Goal: Information Seeking & Learning: Learn about a topic

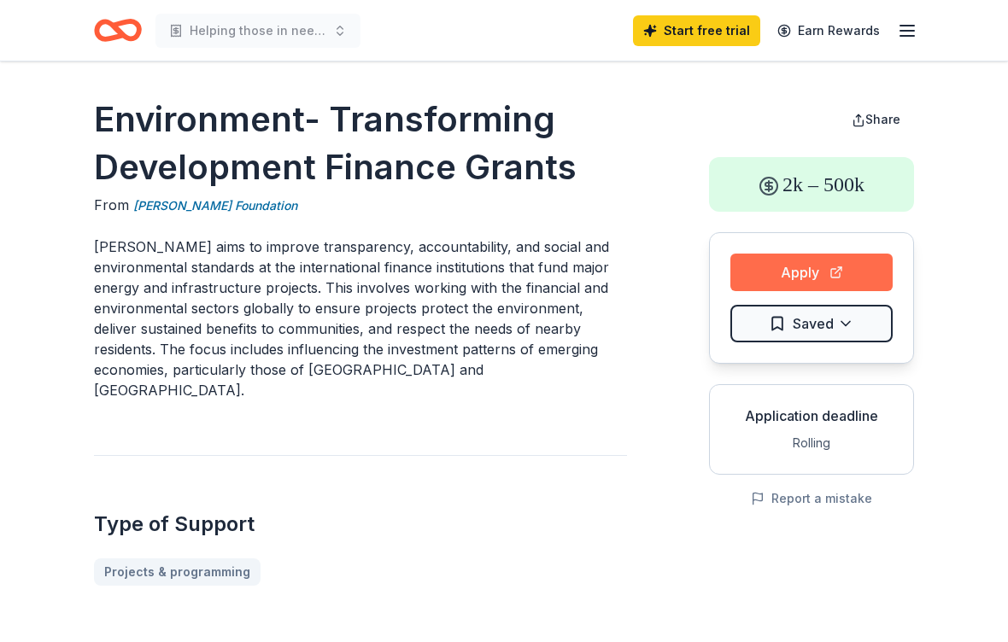
click at [837, 267] on button "Apply" at bounding box center [811, 273] width 162 height 38
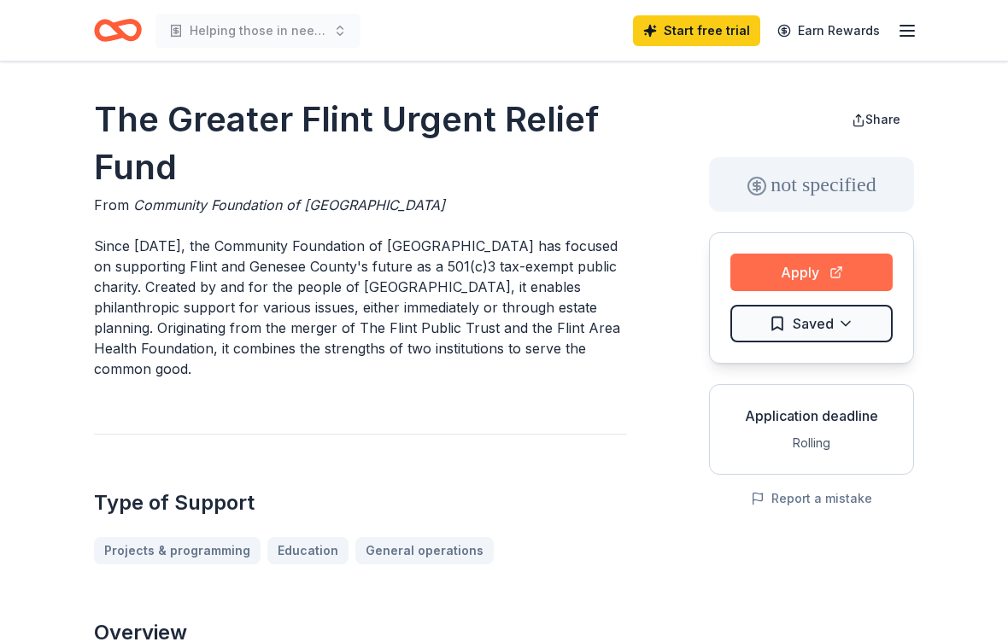
click at [838, 266] on button "Apply" at bounding box center [811, 273] width 162 height 38
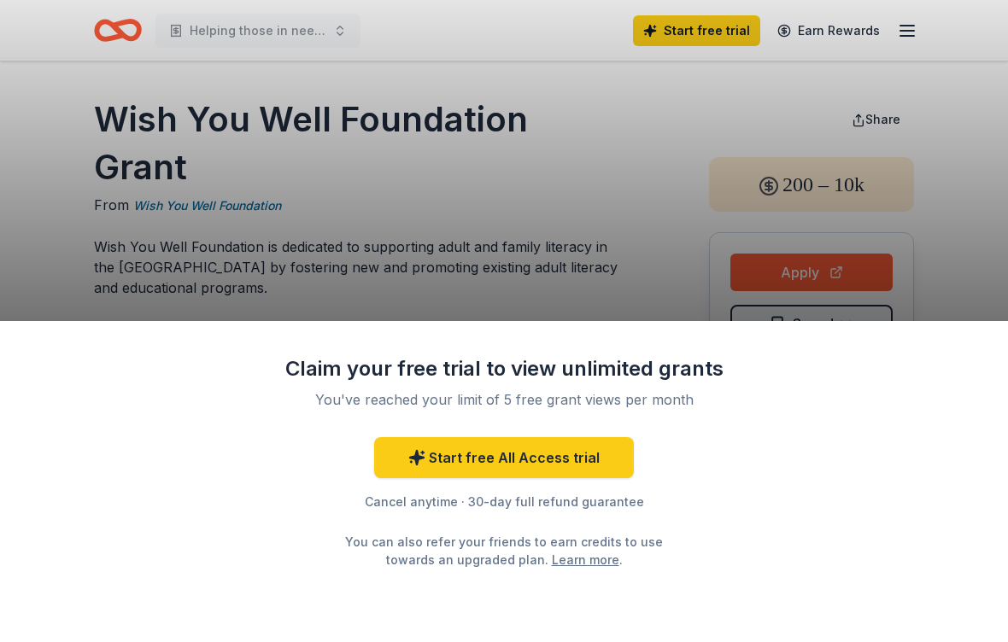
click at [971, 244] on div "Claim your free trial to view unlimited grants You've reached your limit of 5 f…" at bounding box center [504, 321] width 1008 height 642
click at [966, 244] on div "Claim your free trial to view unlimited grants You've reached your limit of 5 f…" at bounding box center [504, 321] width 1008 height 642
click at [594, 252] on div "Claim your free trial to view unlimited grants You've reached your limit of 5 f…" at bounding box center [504, 321] width 1008 height 642
click at [74, 269] on div "Claim your free trial to view unlimited grants You've reached your limit of 5 f…" at bounding box center [504, 321] width 1008 height 642
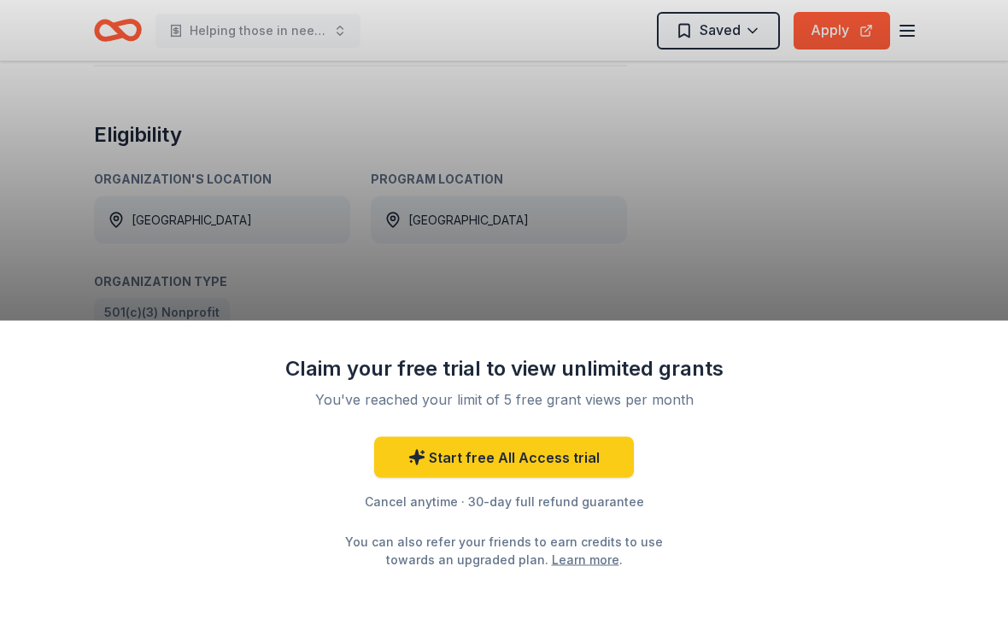
click at [907, 219] on div "Claim your free trial to view unlimited grants You've reached your limit of 5 f…" at bounding box center [504, 321] width 1008 height 642
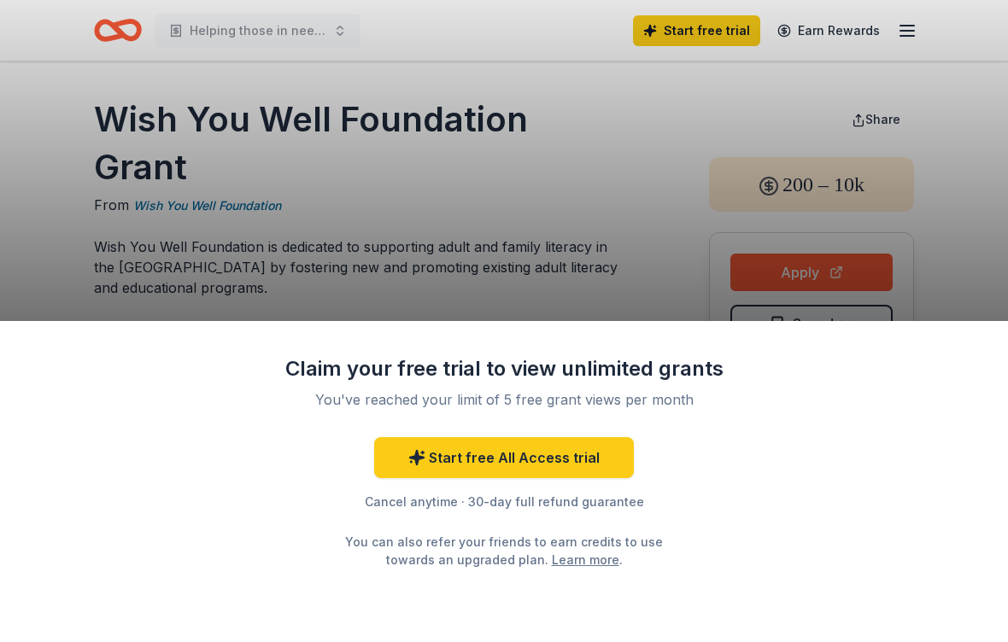
click at [833, 273] on div "Claim your free trial to view unlimited grants You've reached your limit of 5 f…" at bounding box center [504, 321] width 1008 height 642
click at [826, 280] on div "Claim your free trial to view unlimited grants You've reached your limit of 5 f…" at bounding box center [504, 321] width 1008 height 642
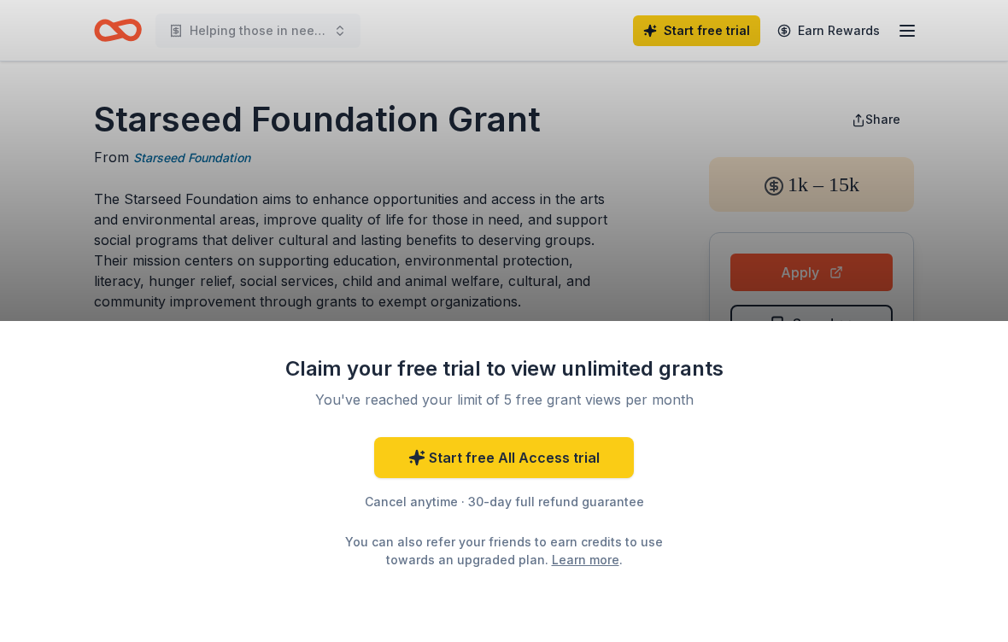
click at [852, 256] on div "Claim your free trial to view unlimited grants You've reached your limit of 5 f…" at bounding box center [504, 321] width 1008 height 642
click at [908, 38] on div "Claim your free trial to view unlimited grants You've reached your limit of 5 f…" at bounding box center [504, 321] width 1008 height 642
click at [908, 44] on div "Claim your free trial to view unlimited grants You've reached your limit of 5 f…" at bounding box center [504, 321] width 1008 height 642
click at [907, 44] on div "Claim your free trial to view unlimited grants You've reached your limit of 5 f…" at bounding box center [504, 321] width 1008 height 642
click at [102, 448] on div "Claim your free trial to view unlimited grants You've reached your limit of 5 f…" at bounding box center [504, 481] width 1008 height 321
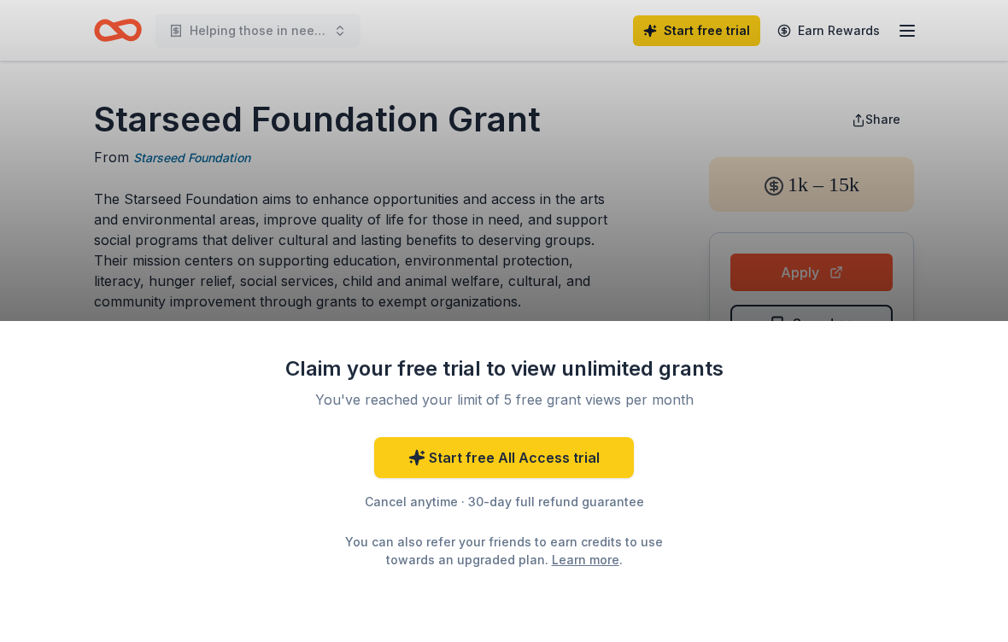
click at [102, 448] on div "Claim your free trial to view unlimited grants You've reached your limit of 5 f…" at bounding box center [504, 481] width 1008 height 321
